Goal: Task Accomplishment & Management: Use online tool/utility

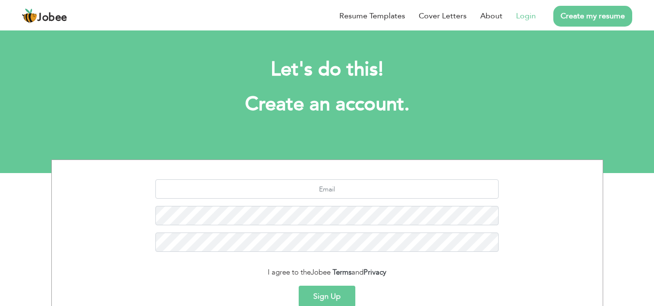
click at [532, 17] on link "Login" at bounding box center [526, 16] width 20 height 12
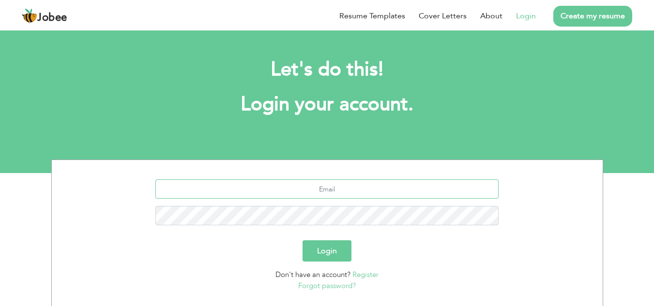
click at [376, 190] on input "text" at bounding box center [326, 188] width 343 height 19
click at [378, 230] on div at bounding box center [327, 205] width 536 height 53
click at [377, 190] on input "text" at bounding box center [326, 188] width 343 height 19
click at [481, 284] on p "Forgot password?" at bounding box center [327, 286] width 536 height 11
click at [325, 196] on input "text" at bounding box center [326, 188] width 343 height 19
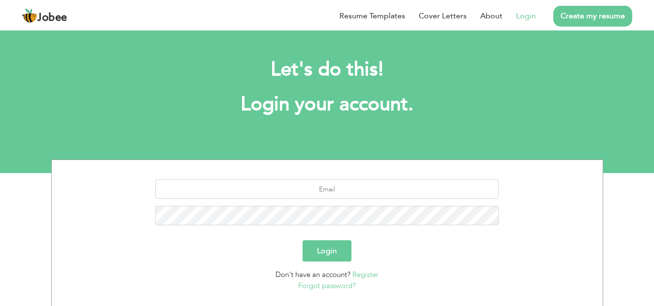
drag, startPoint x: 328, startPoint y: 177, endPoint x: 206, endPoint y: 169, distance: 122.6
click at [328, 177] on section "Login Don't have an account? Register Forgot password?" at bounding box center [327, 233] width 536 height 147
click at [122, 163] on section "Login Don't have an account? Register Forgot password?" at bounding box center [327, 233] width 536 height 147
click at [297, 188] on input "text" at bounding box center [326, 188] width 343 height 19
type input "ak6230092@gmail.com"
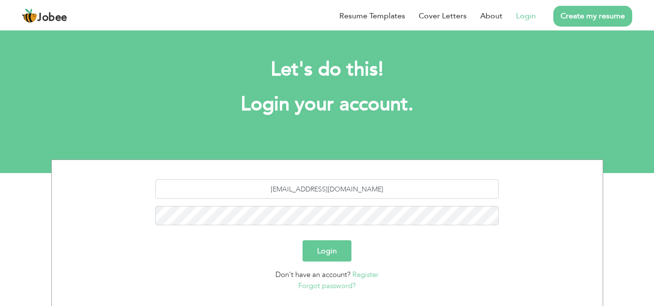
click at [344, 258] on button "Login" at bounding box center [326, 250] width 49 height 21
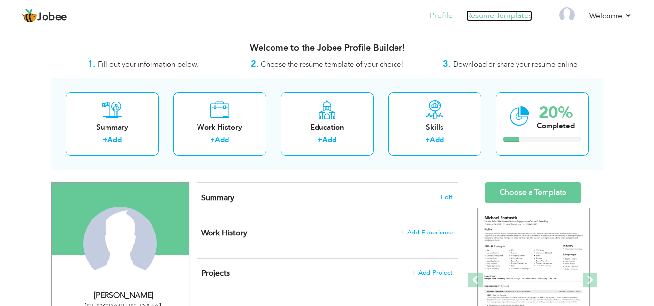
click at [510, 19] on link "Resume Templates" at bounding box center [499, 15] width 66 height 11
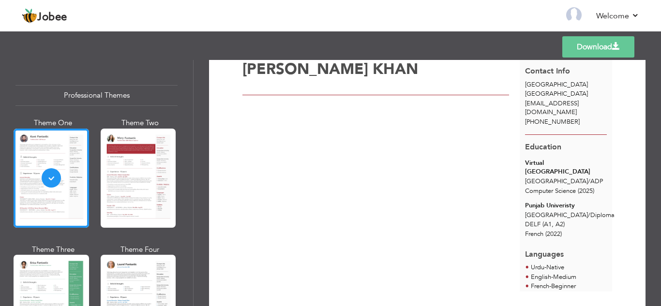
scroll to position [25, 0]
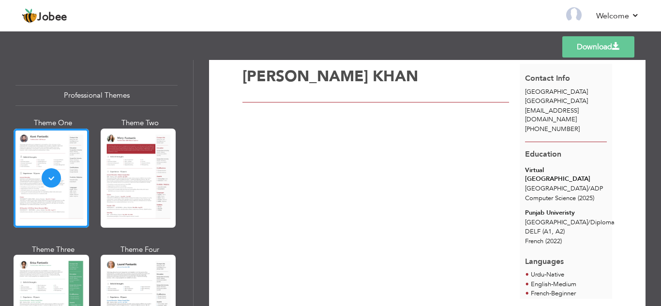
drag, startPoint x: 570, startPoint y: 276, endPoint x: 538, endPoint y: 167, distance: 113.0
click at [538, 167] on div "Contact Info Lahore Pakistan ak6230092@gmail.com +92 310 2486648 Education Virt…" at bounding box center [566, 181] width 92 height 235
click at [549, 237] on span "(2022)" at bounding box center [553, 241] width 16 height 9
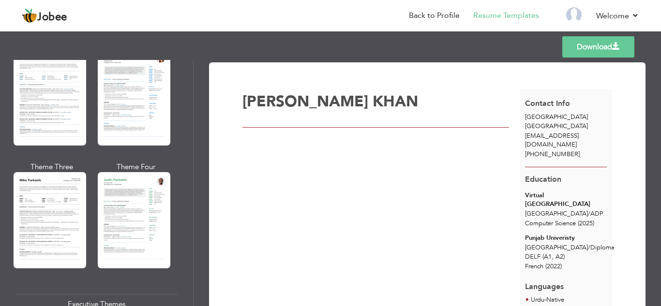
scroll to position [504, 0]
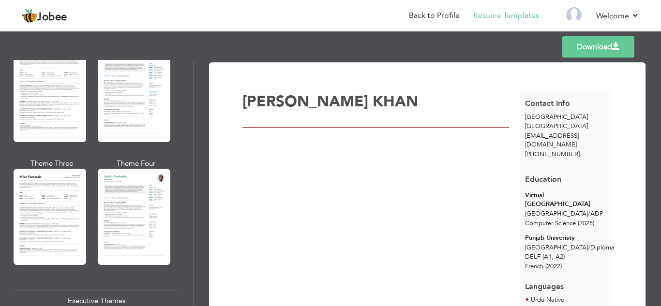
drag, startPoint x: 515, startPoint y: 234, endPoint x: 523, endPoint y: 278, distance: 44.8
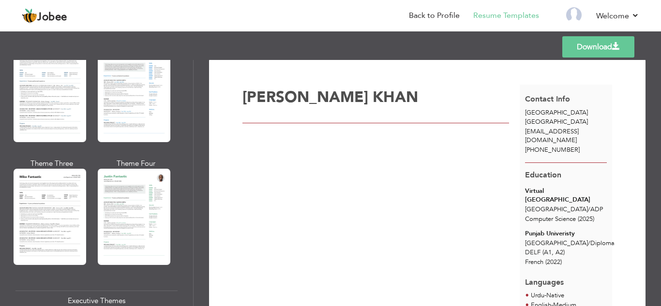
scroll to position [0, 0]
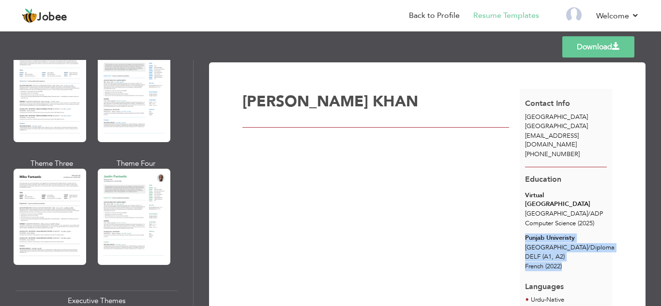
drag, startPoint x: 567, startPoint y: 260, endPoint x: 524, endPoint y: 224, distance: 56.0
click at [524, 224] on div "Education Virtual University of Pakistan Lahore / ADP Computer Science (2025) P…" at bounding box center [566, 220] width 92 height 107
drag, startPoint x: 520, startPoint y: 224, endPoint x: 531, endPoint y: 232, distance: 13.4
click at [537, 234] on div "Punjab Univeristy" at bounding box center [566, 238] width 82 height 9
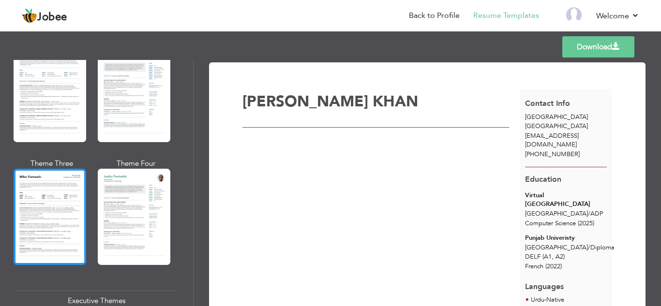
click at [74, 210] on div at bounding box center [50, 217] width 73 height 96
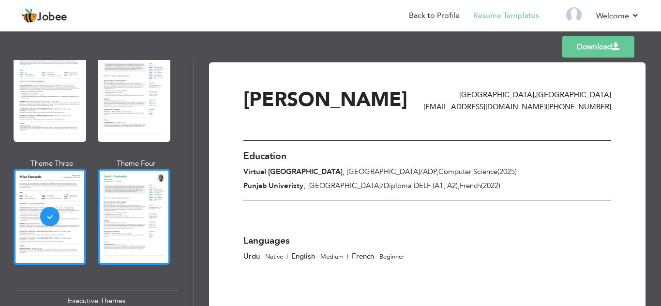
click at [166, 204] on div at bounding box center [134, 217] width 73 height 96
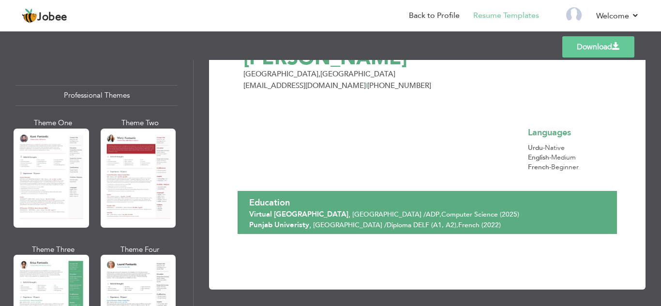
drag, startPoint x: 106, startPoint y: 100, endPoint x: 163, endPoint y: 91, distance: 58.2
click at [107, 99] on div "Professional Themes" at bounding box center [96, 95] width 162 height 21
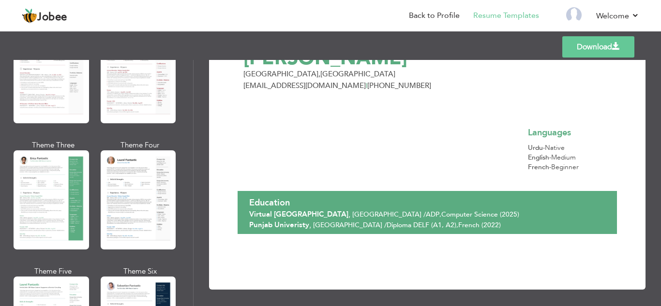
scroll to position [171, 0]
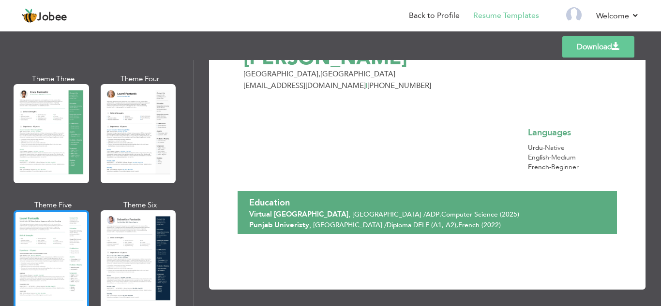
click at [51, 232] on div at bounding box center [51, 259] width 75 height 99
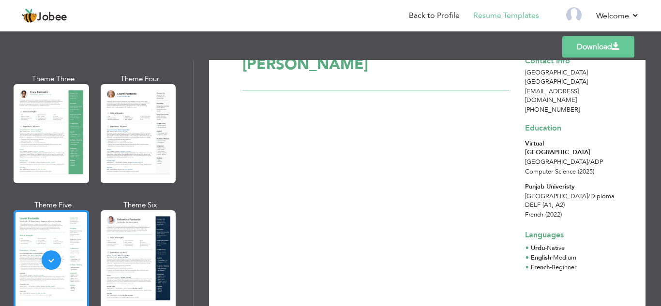
scroll to position [0, 0]
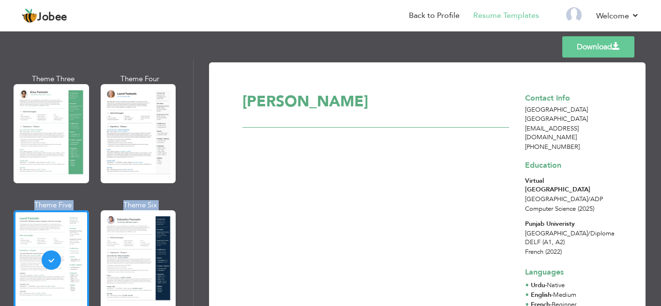
drag, startPoint x: 189, startPoint y: 105, endPoint x: 196, endPoint y: 79, distance: 26.5
click at [196, 79] on div "Professional Themes Theme One Theme Two Theme Three Theme Four" at bounding box center [330, 183] width 661 height 246
